Goal: Task Accomplishment & Management: Manage account settings

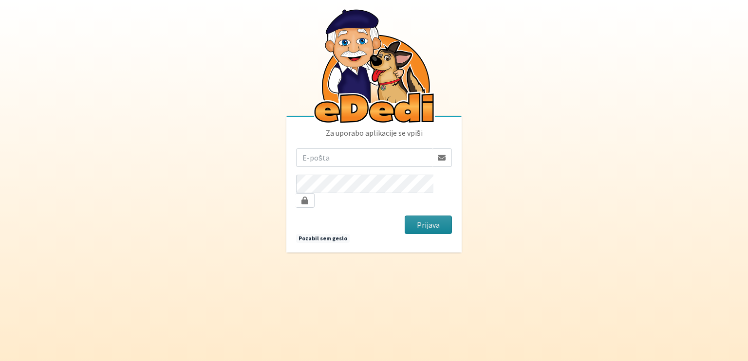
type input "[EMAIL_ADDRESS][PERSON_NAME][DOMAIN_NAME]"
click at [430, 218] on button "Prijava" at bounding box center [427, 225] width 47 height 18
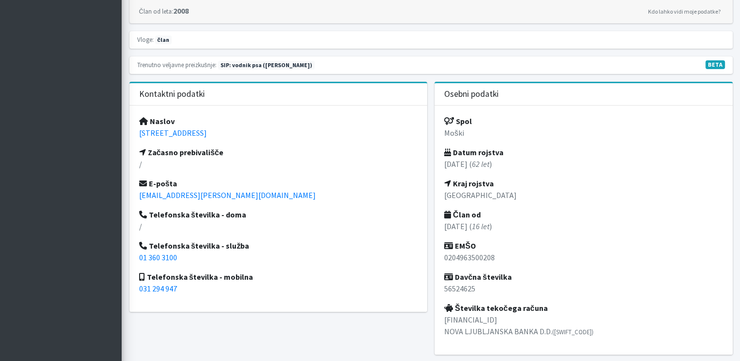
scroll to position [243, 0]
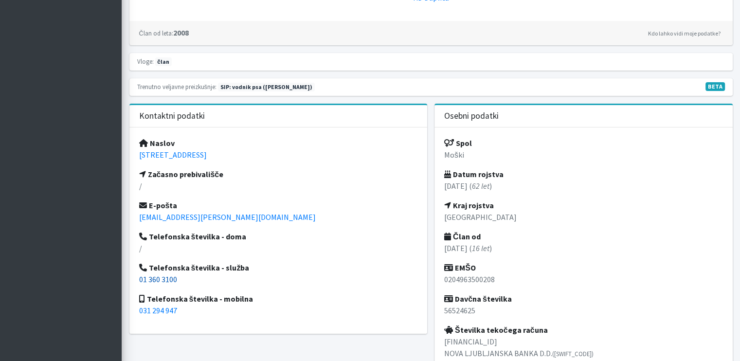
click at [171, 279] on link "01 360 3100" at bounding box center [158, 279] width 38 height 10
drag, startPoint x: 138, startPoint y: 277, endPoint x: 183, endPoint y: 280, distance: 45.8
click at [183, 280] on div "Naslov Novi trg 15, 1241 Kamnik Začasno prebivališče / E-pošta dusan.macek@gmai…" at bounding box center [278, 231] width 298 height 206
copy link "01 360 3100"
click at [179, 189] on p "/" at bounding box center [278, 186] width 279 height 12
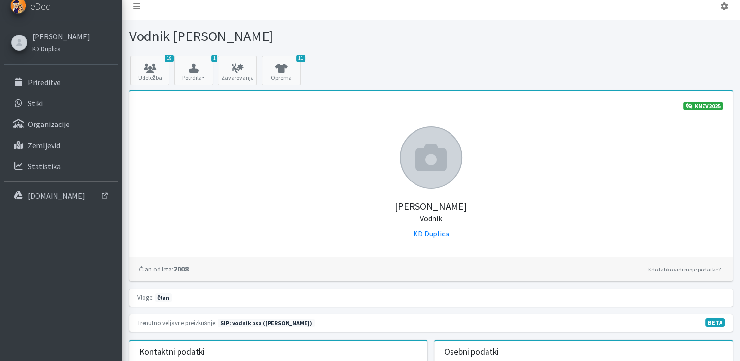
scroll to position [0, 0]
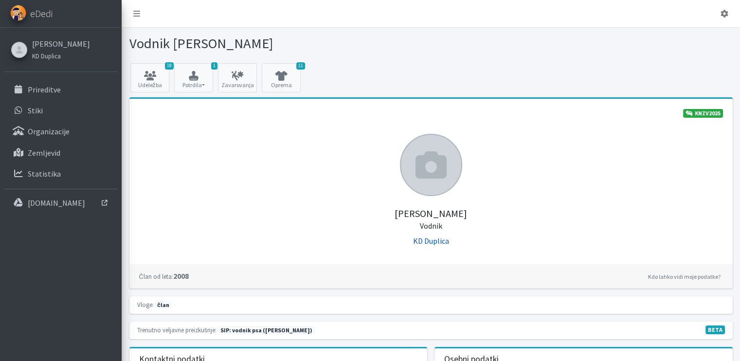
click at [427, 241] on link "KD Duplica" at bounding box center [431, 241] width 36 height 10
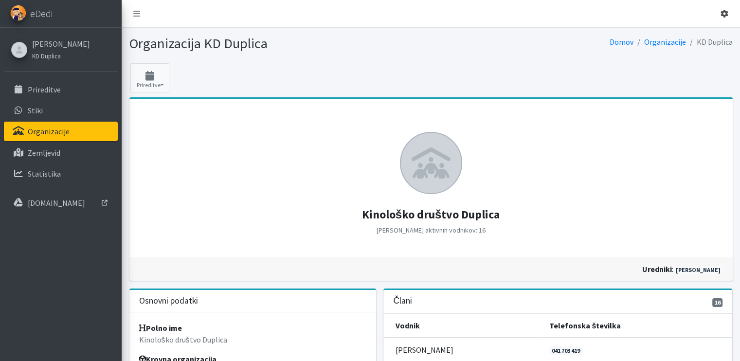
click at [723, 13] on icon at bounding box center [725, 14] width 8 height 8
click at [698, 36] on link "Odjavi se" at bounding box center [697, 37] width 77 height 16
